Goal: Task Accomplishment & Management: Manage account settings

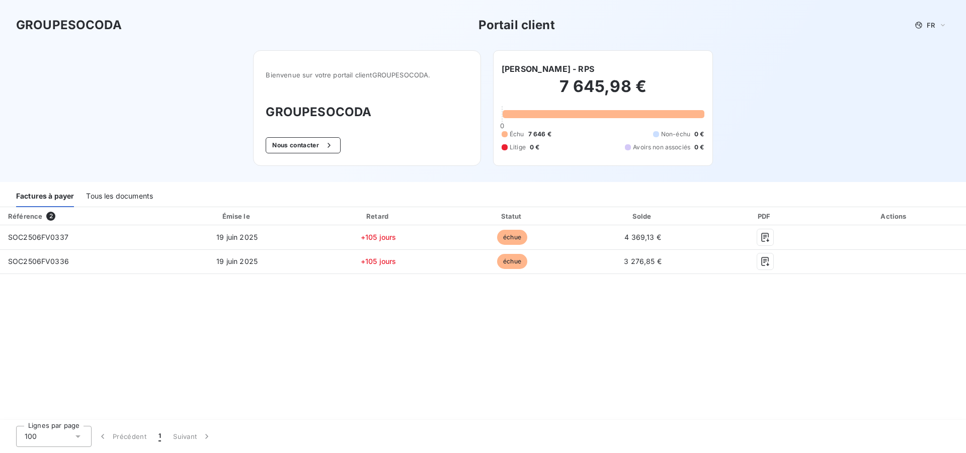
click at [816, 119] on div "GROUPESOCODA Portail client FR Bienvenue sur votre portail client GROUPESOCODA …" at bounding box center [483, 91] width 966 height 182
click at [940, 28] on icon at bounding box center [942, 25] width 8 height 10
click at [927, 64] on span "Anglais" at bounding box center [929, 65] width 23 height 10
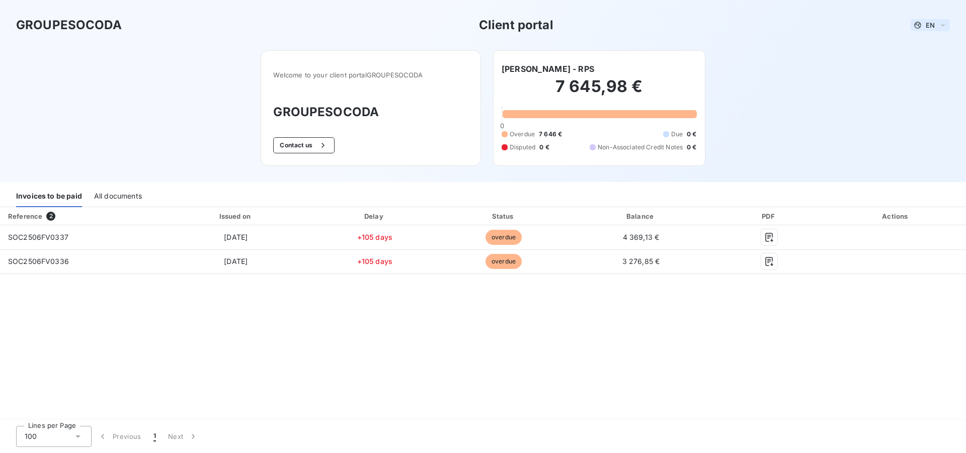
click at [944, 24] on icon at bounding box center [942, 25] width 4 height 2
click at [939, 48] on span "French" at bounding box center [932, 45] width 23 height 10
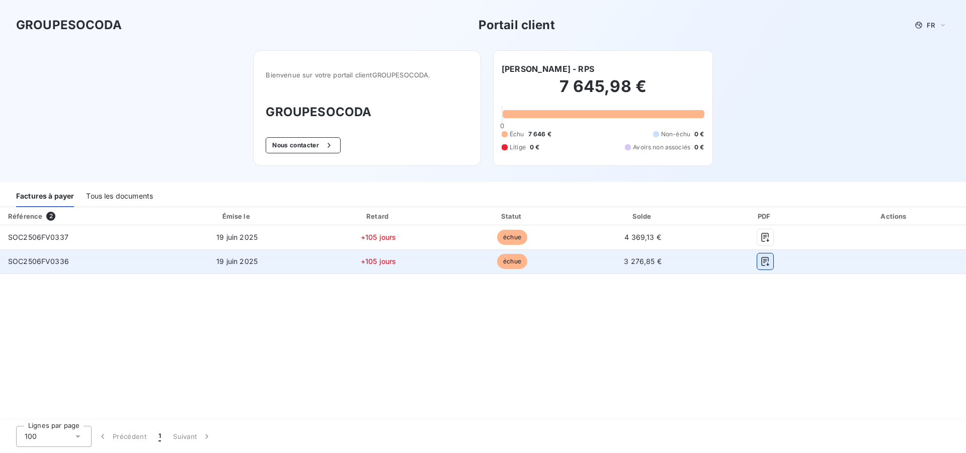
click at [766, 263] on icon "button" at bounding box center [765, 261] width 10 height 10
